Goal: Share content: Share content

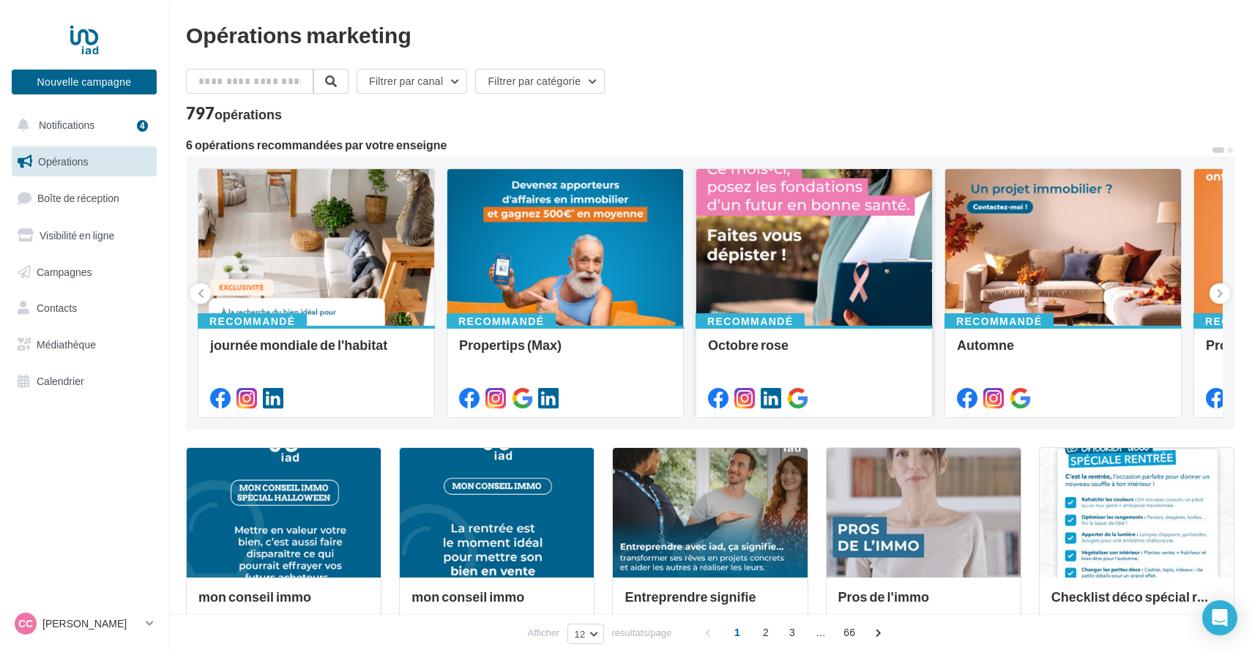
click at [759, 330] on div "Recommandé Octobre rose" at bounding box center [815, 371] width 236 height 90
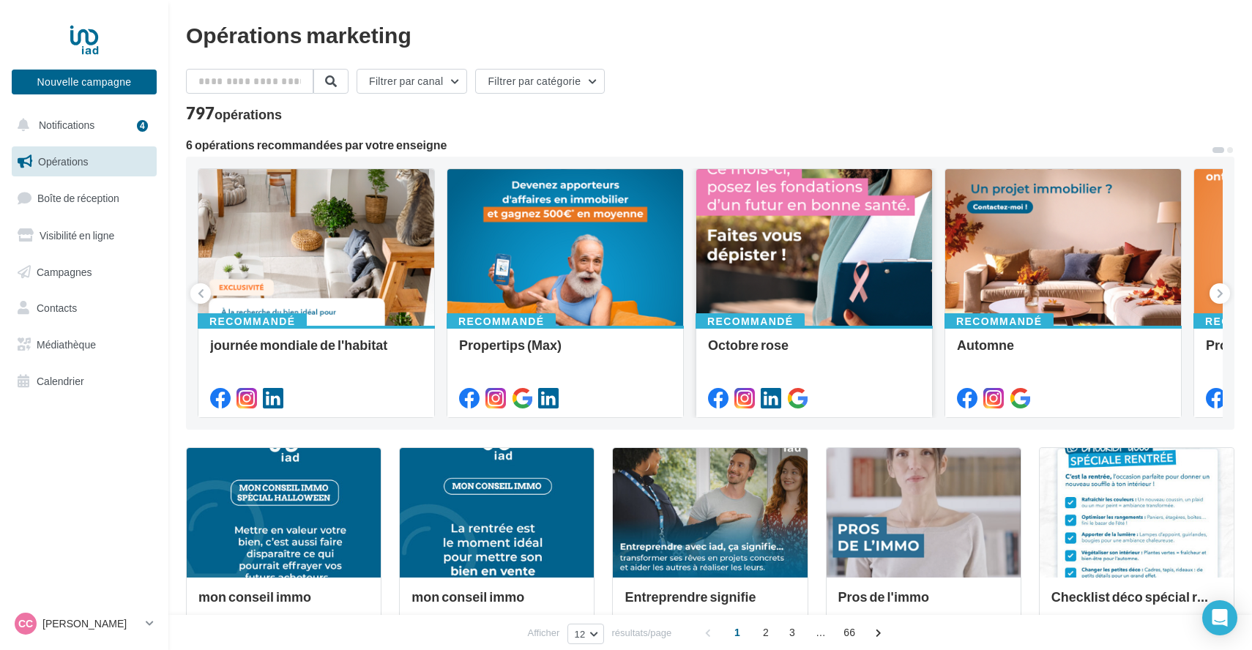
click at [813, 312] on div at bounding box center [815, 248] width 236 height 158
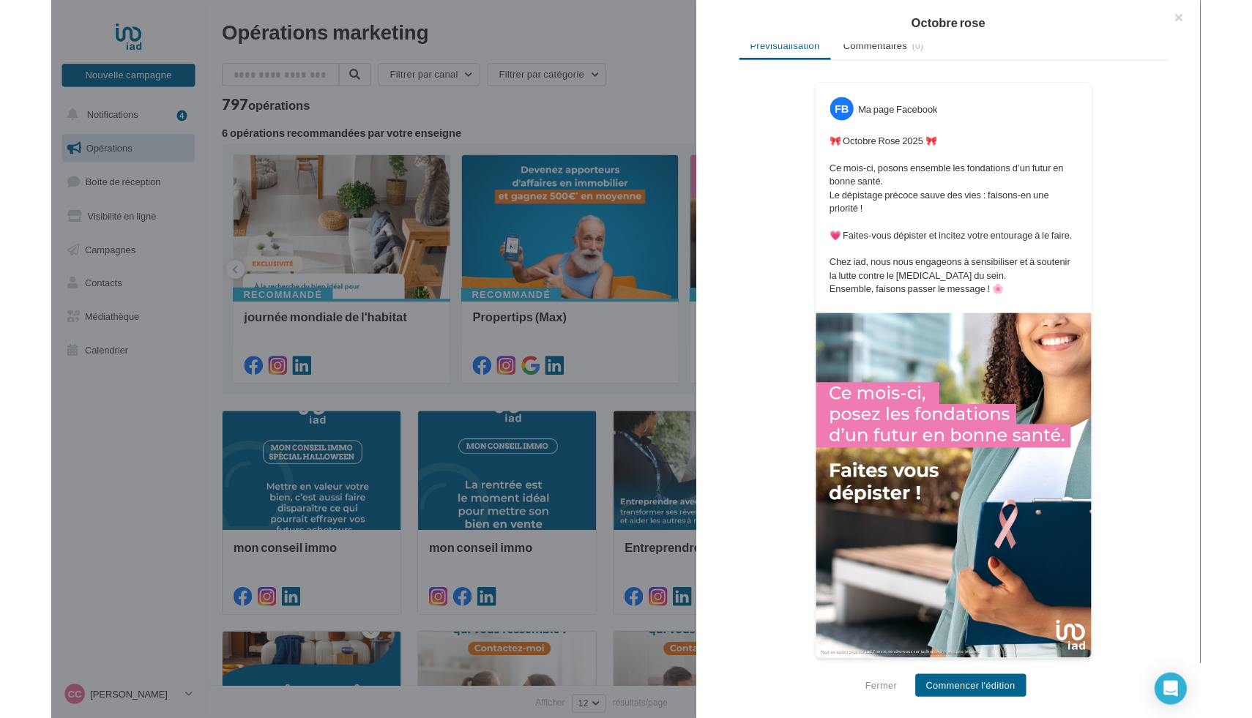
scroll to position [215, 0]
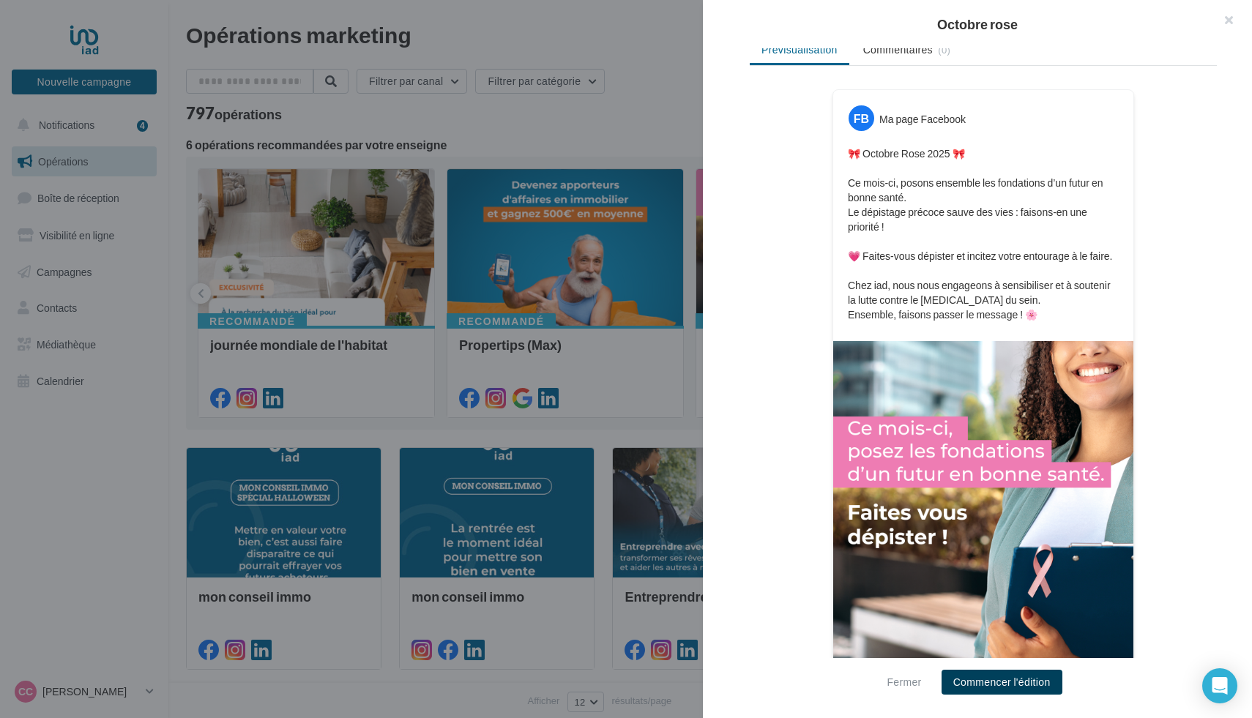
click at [1009, 650] on button "Commencer l'édition" at bounding box center [1002, 682] width 121 height 25
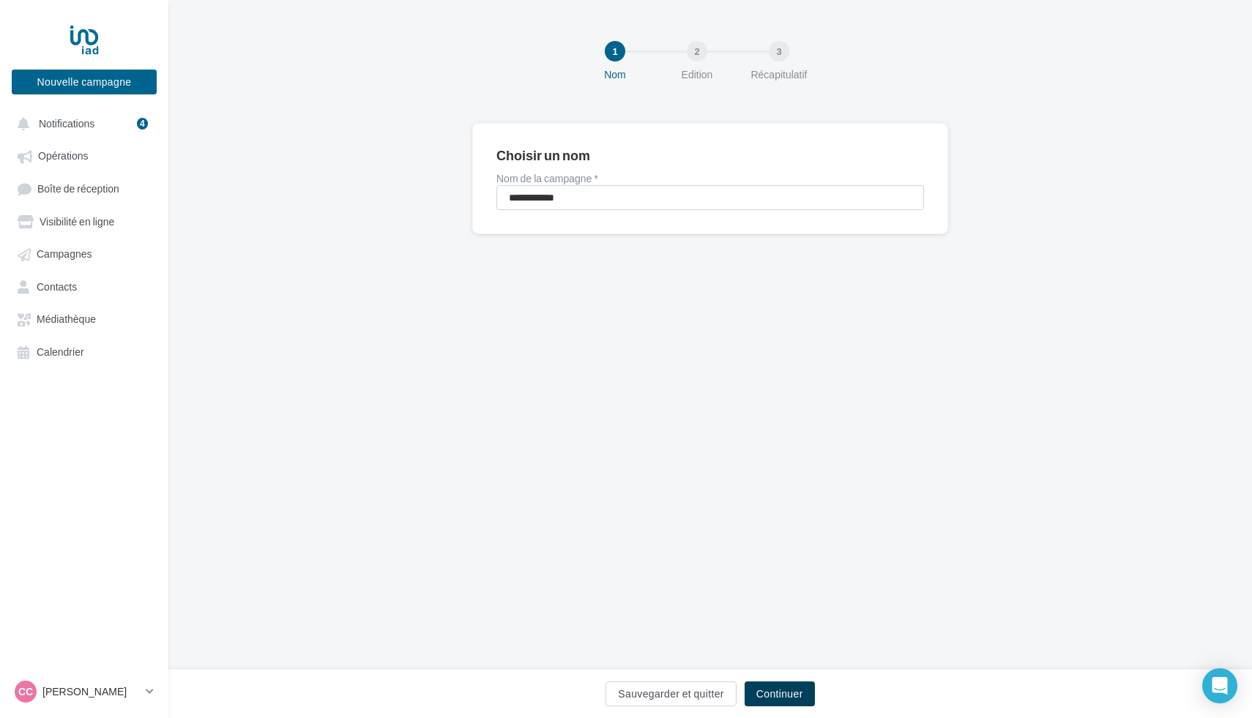
click at [762, 694] on button "Continuer" at bounding box center [780, 694] width 70 height 25
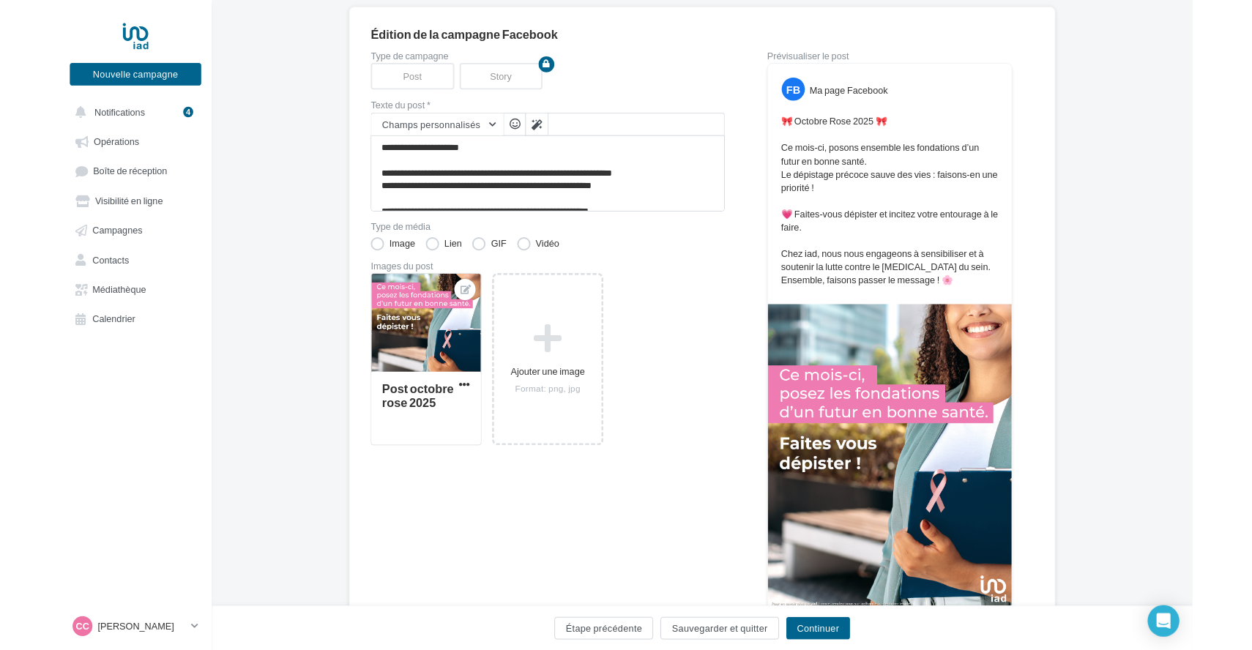
scroll to position [114, 0]
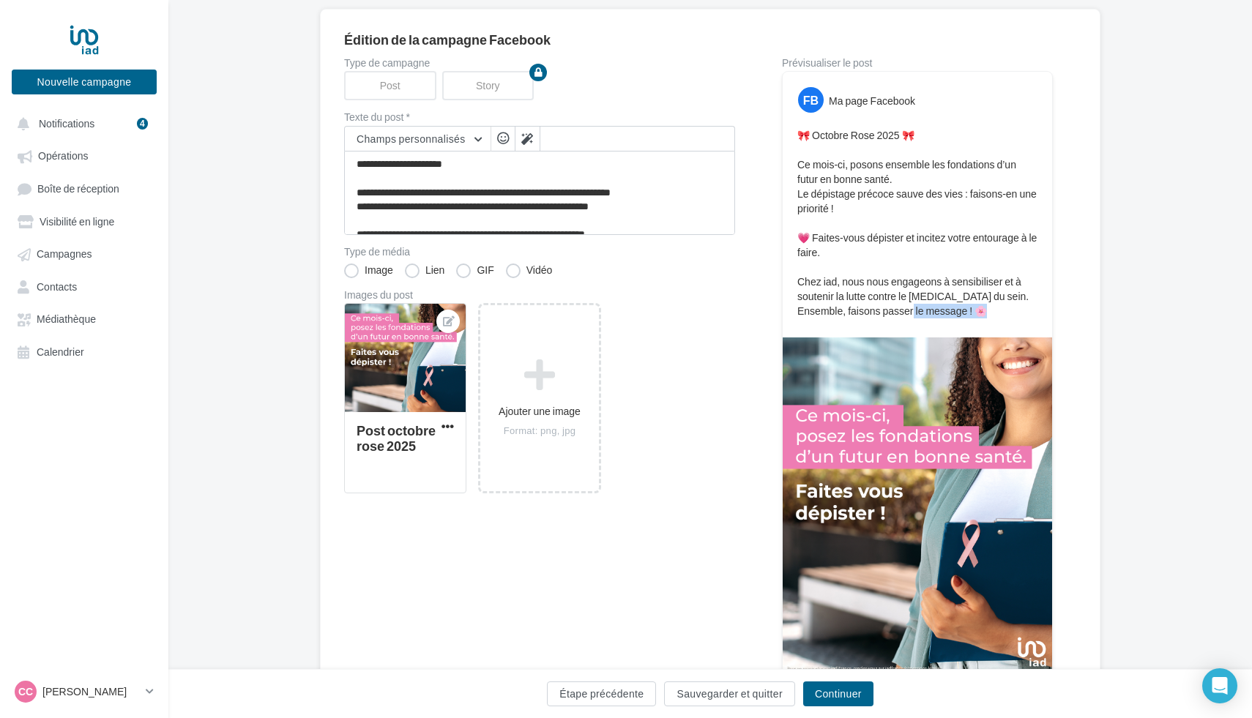
drag, startPoint x: 998, startPoint y: 308, endPoint x: 905, endPoint y: 276, distance: 98.2
click at [911, 307] on p "🎀 Octobre Rose 2025 🎀 Ce mois-ci, posons ensemble les fondations d’un futur en …" at bounding box center [918, 223] width 240 height 190
click at [992, 306] on p "🎀 Octobre Rose 2025 🎀 Ce mois-ci, posons ensemble les fondations d’un futur en …" at bounding box center [918, 223] width 240 height 190
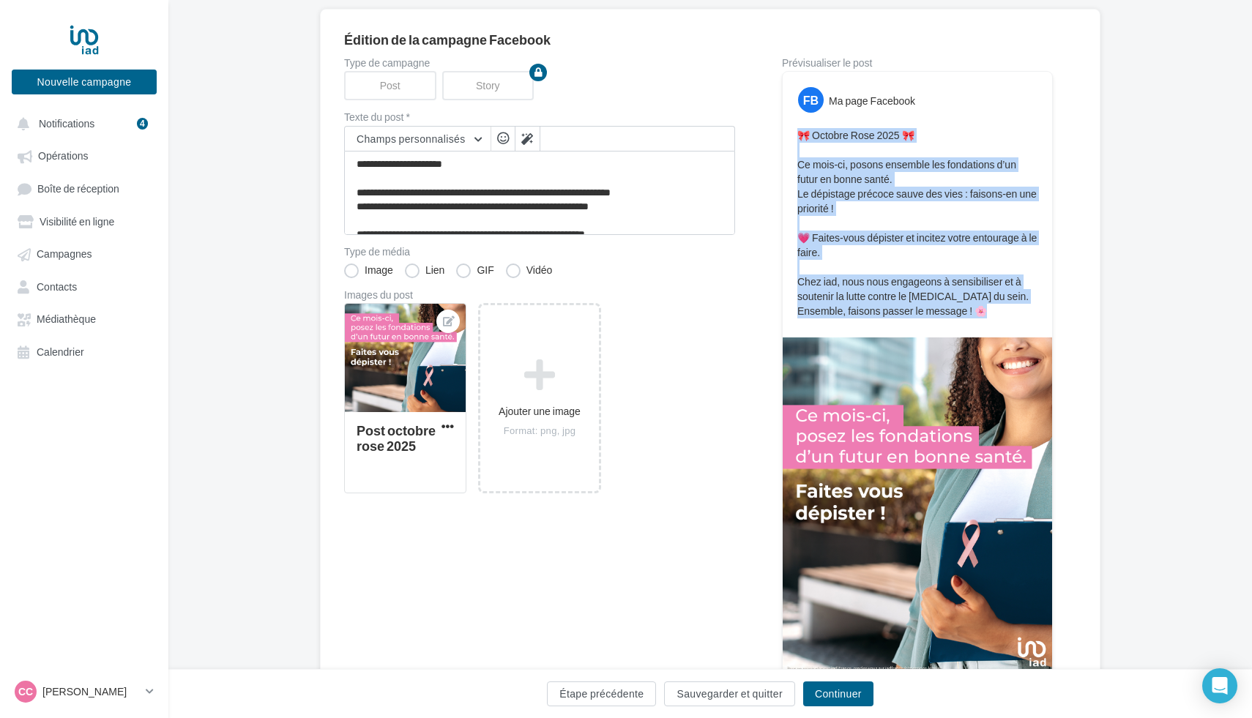
drag, startPoint x: 992, startPoint y: 313, endPoint x: 775, endPoint y: 131, distance: 282.8
click at [775, 131] on div "Type de campagne Post Story Texte du post * Champs personnalisés Lien de sollic…" at bounding box center [710, 382] width 732 height 648
copy p "🎀 Octobre Rose 2025 🎀 Ce mois-ci, posons ensemble les fondations d’un futur en …"
